Goal: Task Accomplishment & Management: Manage account settings

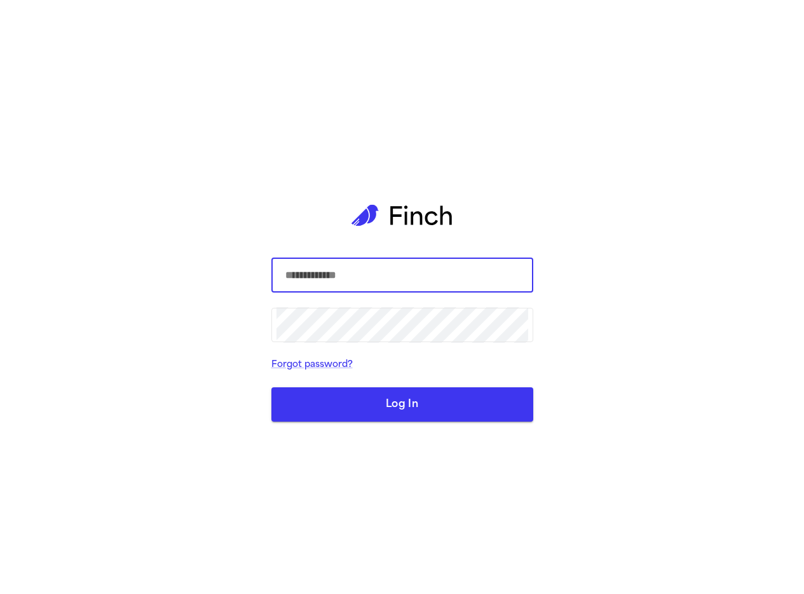
type input "**********"
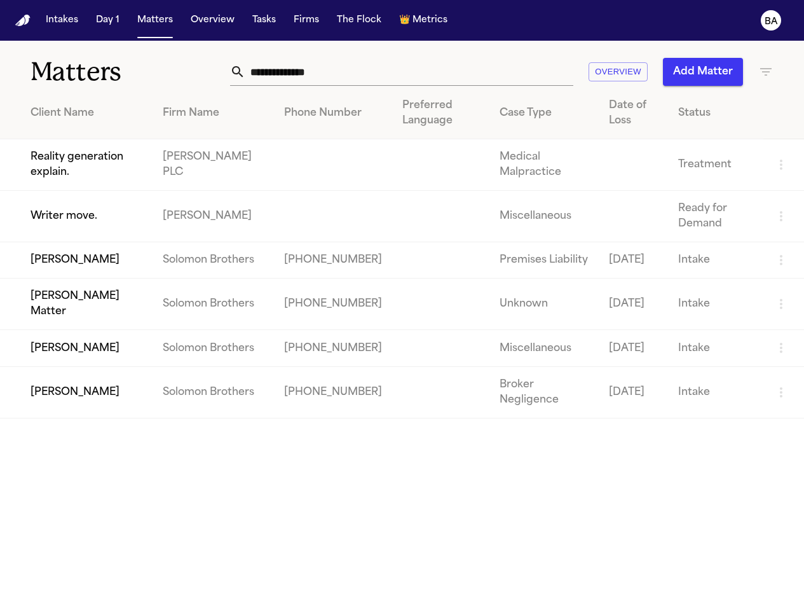
click at [72, 317] on td "Thomas Dickson Matter" at bounding box center [76, 304] width 153 height 52
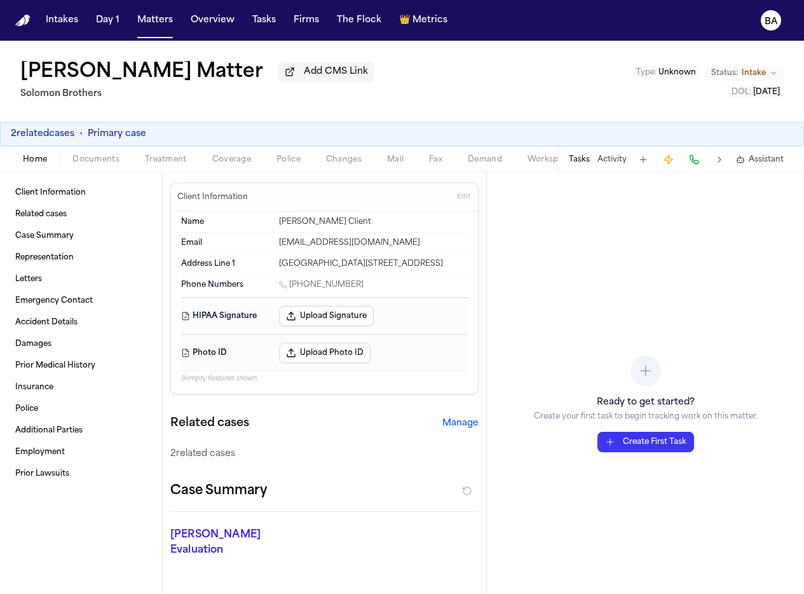
click at [443, 430] on button "Manage" at bounding box center [461, 423] width 36 height 13
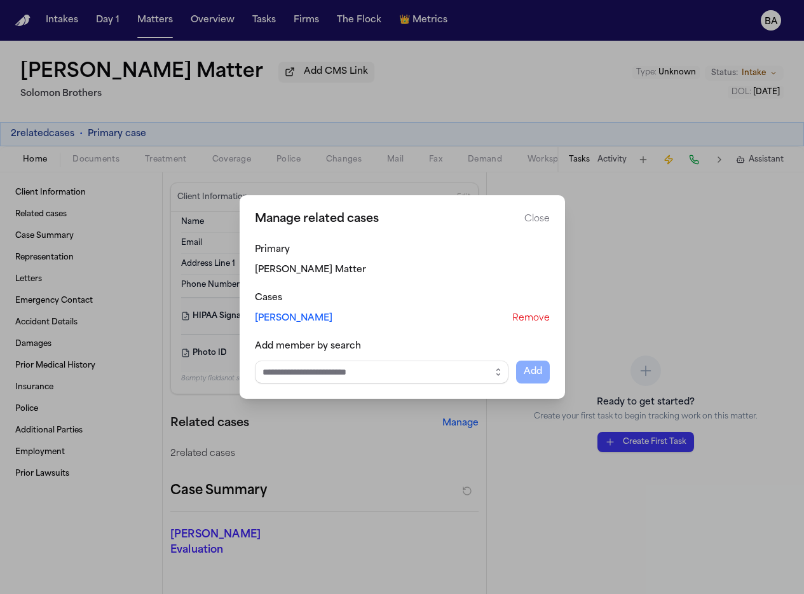
drag, startPoint x: 490, startPoint y: 386, endPoint x: 492, endPoint y: 373, distance: 13.6
click at [490, 386] on div "Manage related cases Close Primary Thomas Dickson Matter Cases Julie Dickson Re…" at bounding box center [403, 296] width 326 height 203
click at [493, 368] on icon "button" at bounding box center [498, 372] width 10 height 10
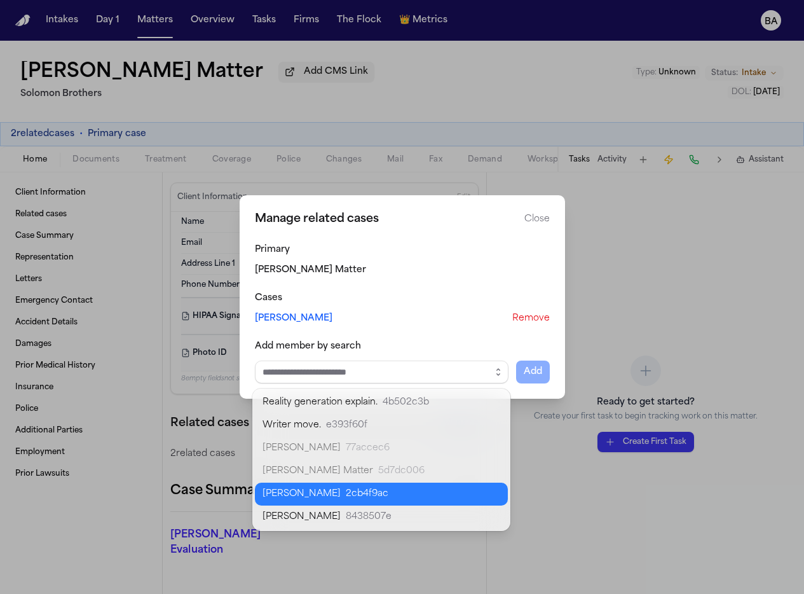
type input "**********"
click at [423, 492] on body "**********" at bounding box center [402, 297] width 804 height 594
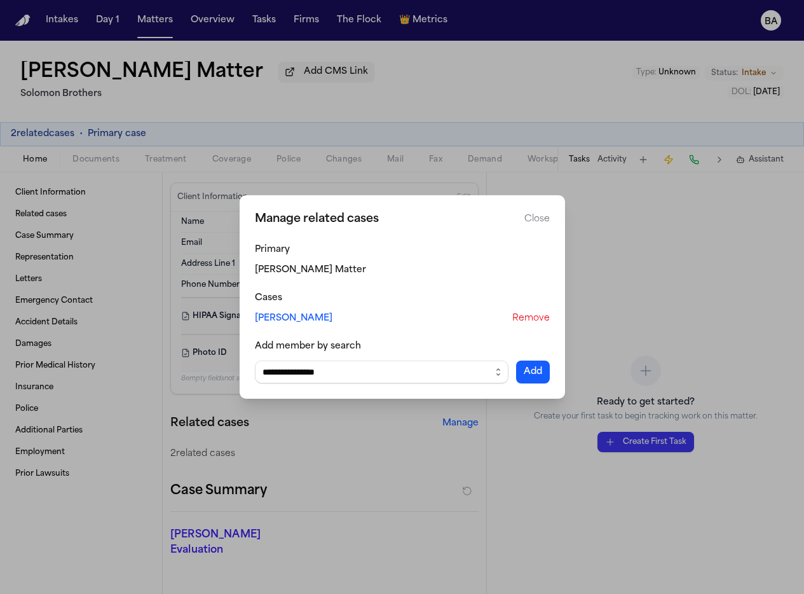
click at [531, 371] on button "Add" at bounding box center [533, 372] width 34 height 23
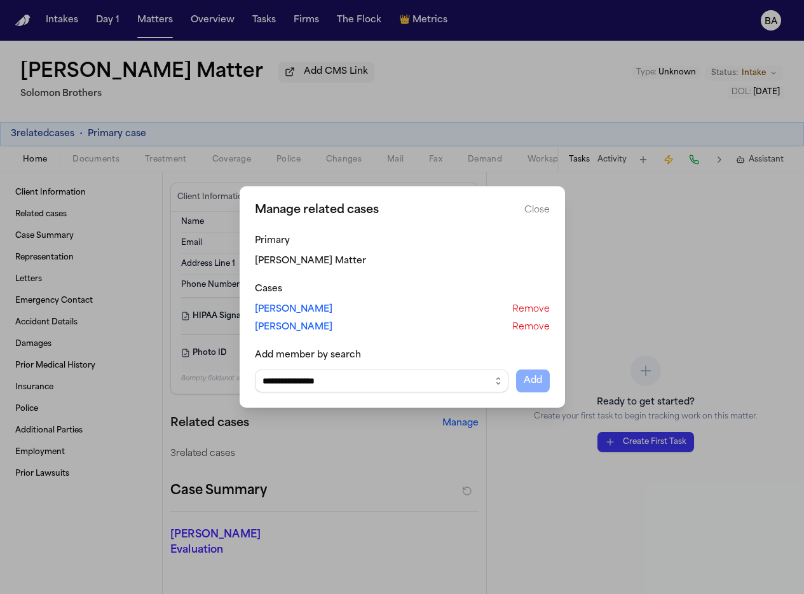
click at [188, 300] on button "Close manage related cases" at bounding box center [402, 297] width 804 height 594
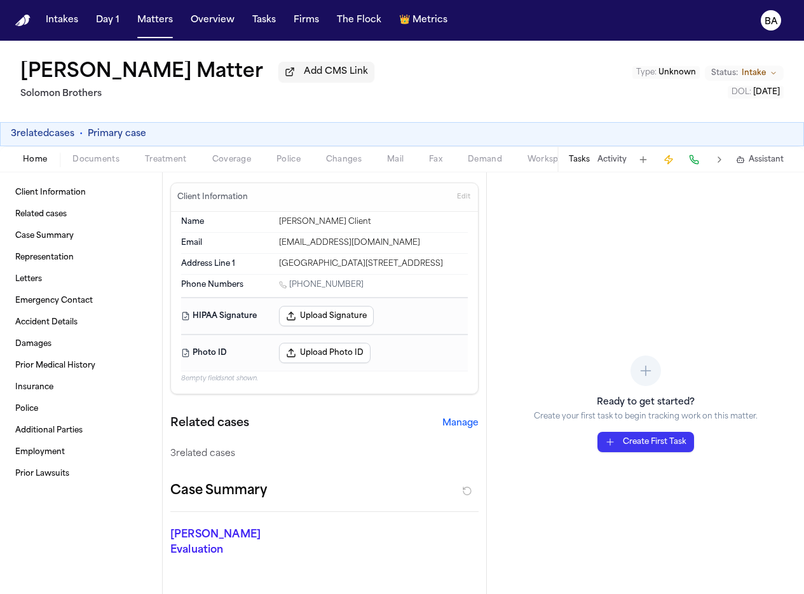
click at [109, 165] on span "Documents" at bounding box center [95, 160] width 47 height 10
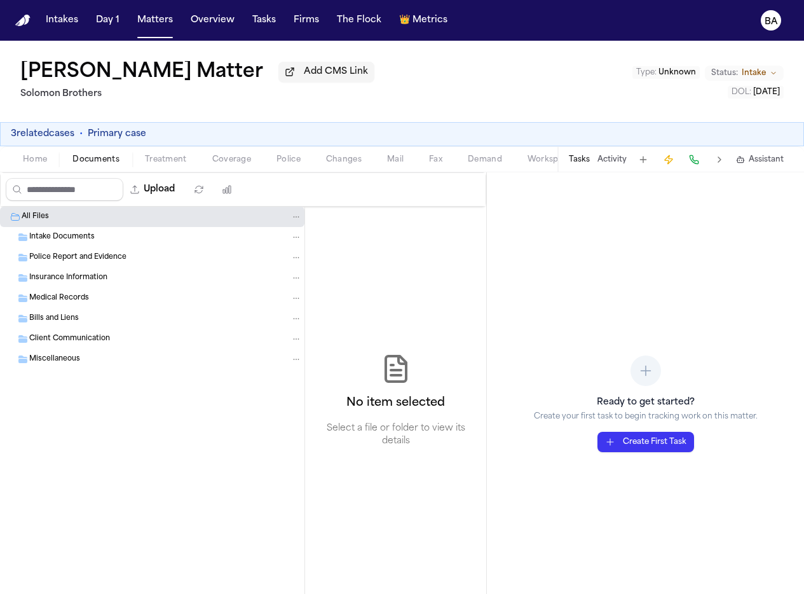
click at [48, 165] on button "Home" at bounding box center [35, 159] width 50 height 15
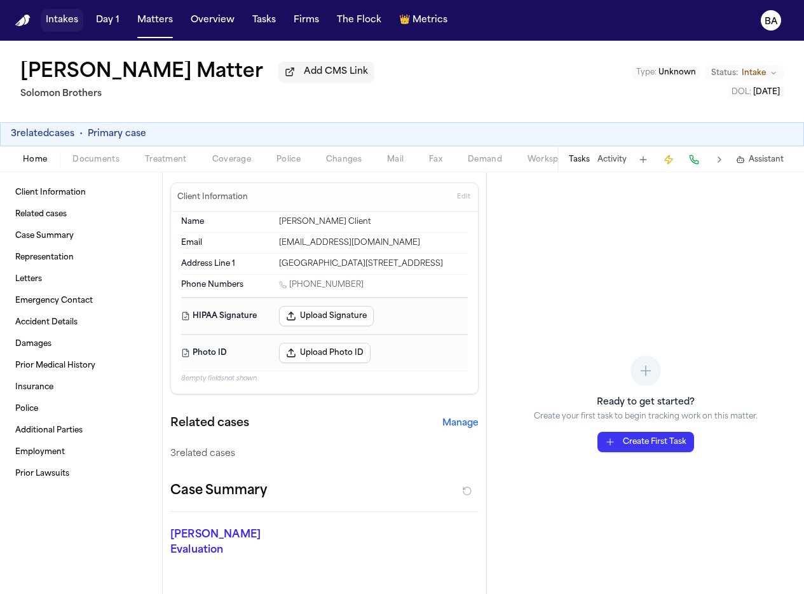
click at [63, 27] on button "Intakes" at bounding box center [62, 20] width 43 height 23
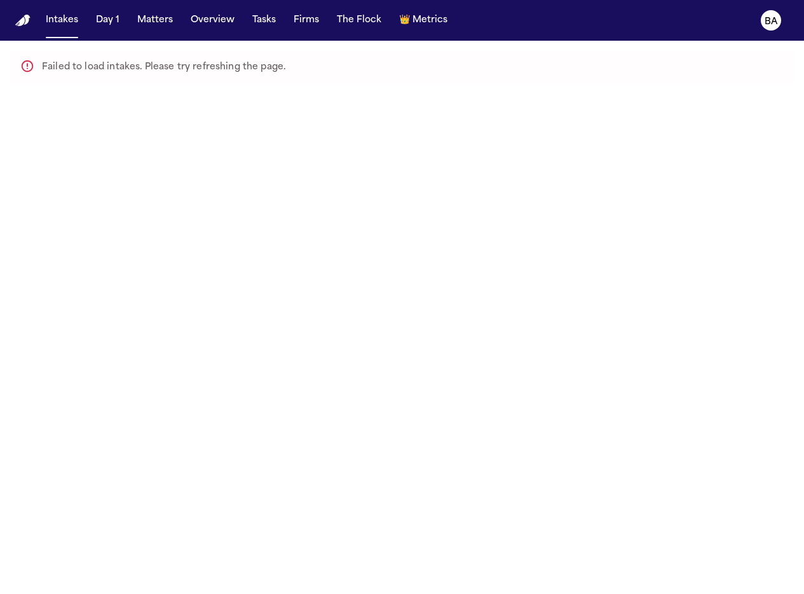
click at [72, 28] on button "Intakes" at bounding box center [62, 20] width 43 height 23
click at [74, 27] on button "Intakes" at bounding box center [62, 20] width 43 height 23
click at [58, 31] on button "Intakes" at bounding box center [62, 20] width 43 height 23
click at [60, 29] on button "Intakes" at bounding box center [62, 20] width 43 height 23
